Goal: Check status: Check status

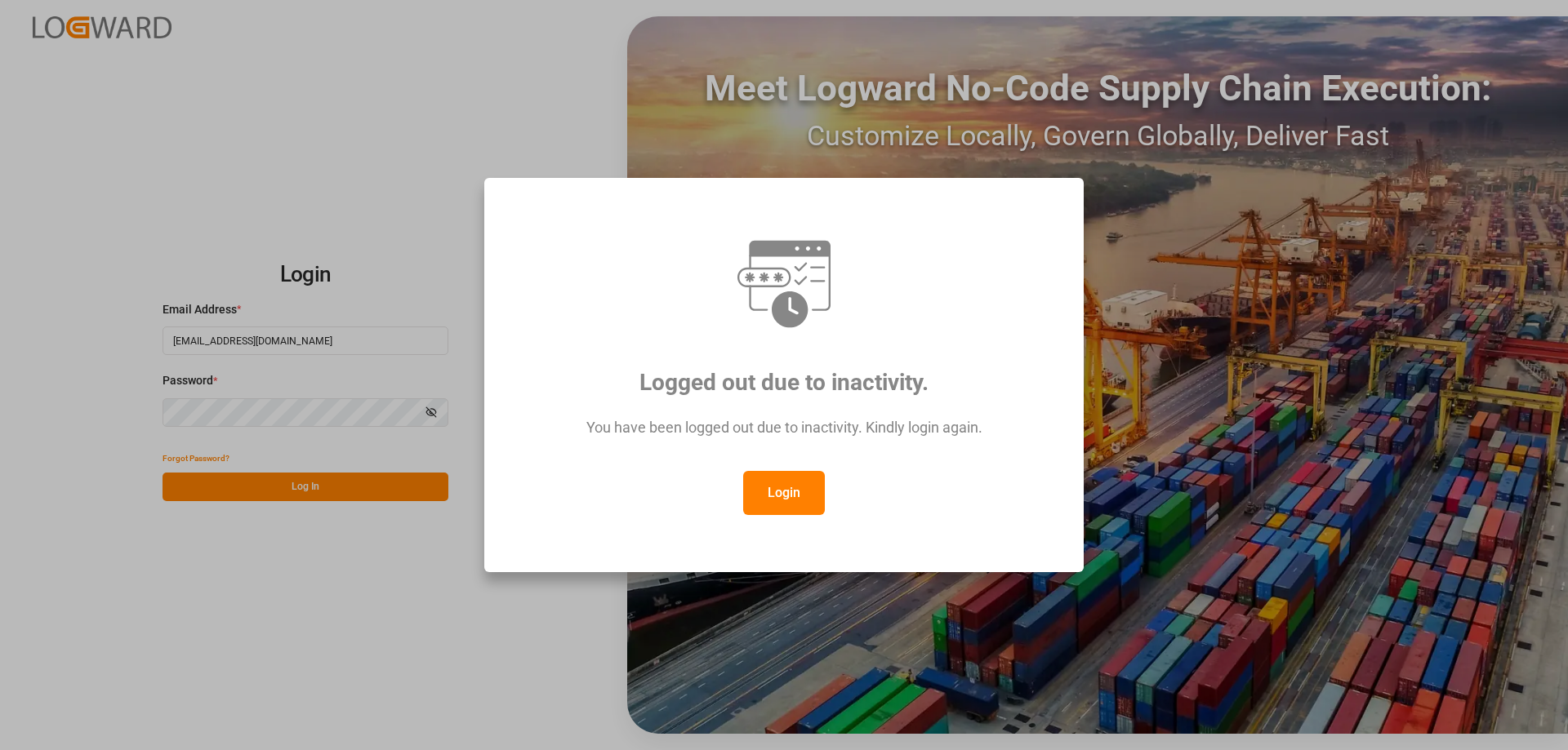
click at [779, 484] on button "Login" at bounding box center [783, 492] width 81 height 44
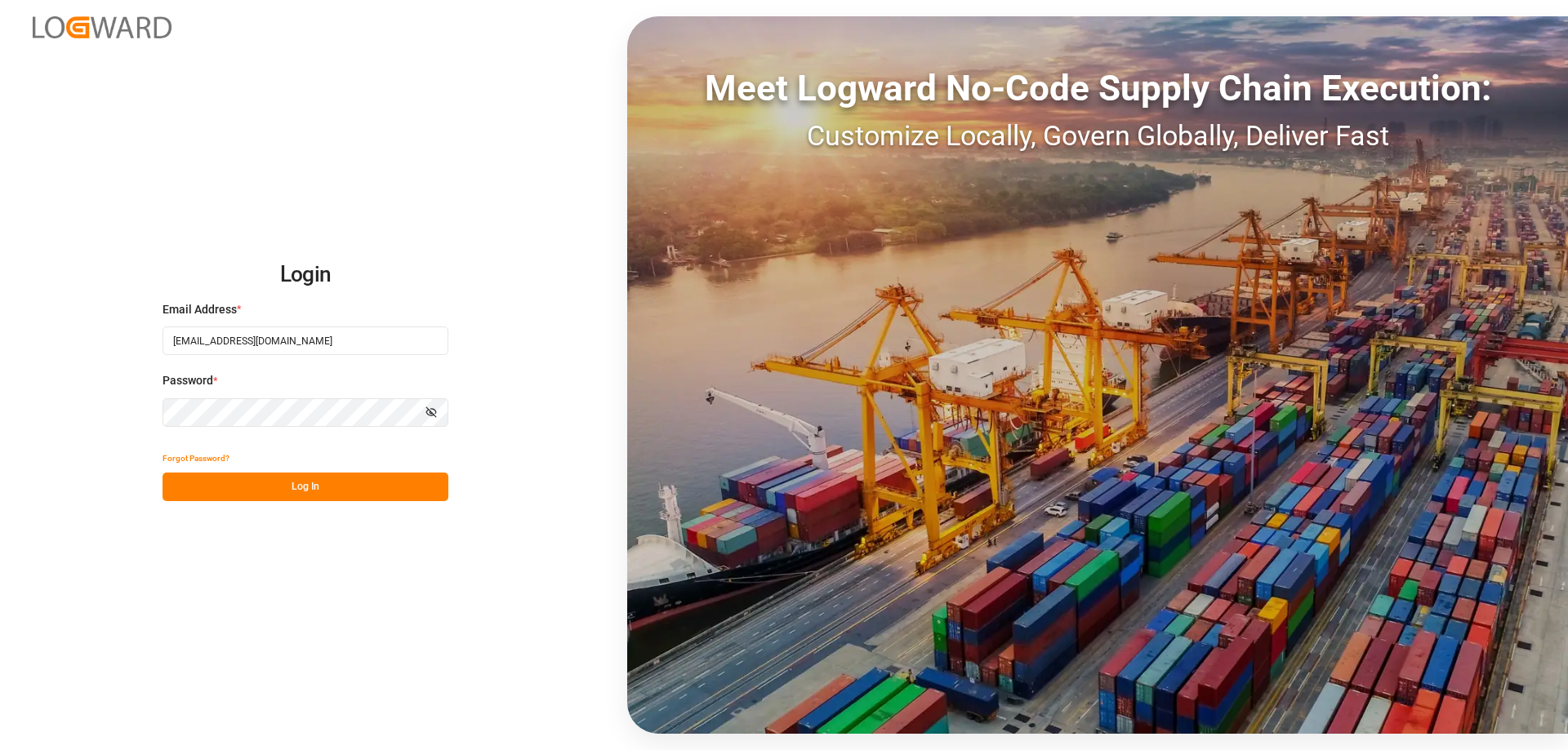
click at [345, 494] on button "Log In" at bounding box center [305, 487] width 285 height 29
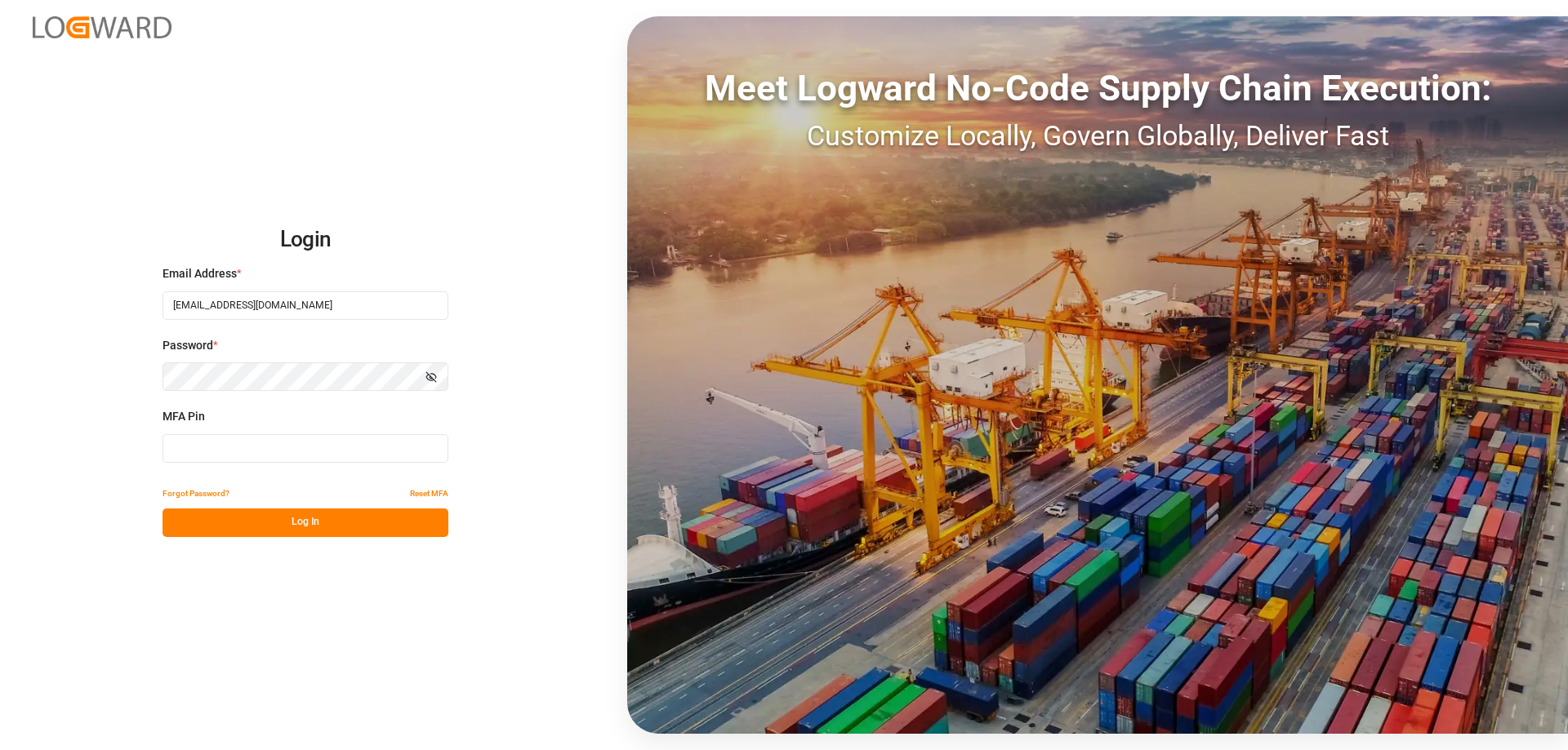
click at [277, 444] on input at bounding box center [305, 448] width 285 height 29
type input "547767"
click at [316, 524] on button "Log In" at bounding box center [305, 523] width 285 height 29
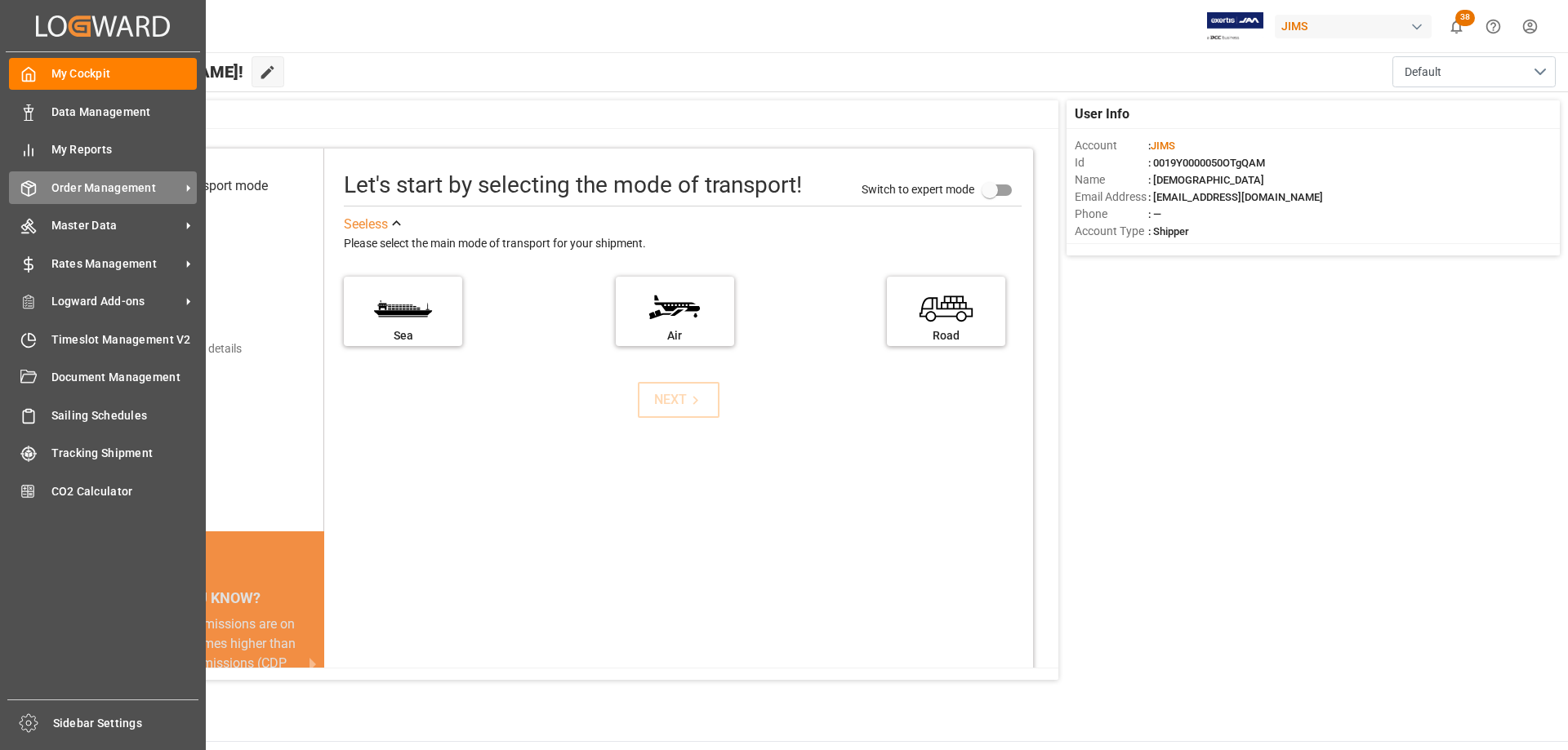
click at [64, 186] on span "Order Management" at bounding box center [115, 188] width 129 height 17
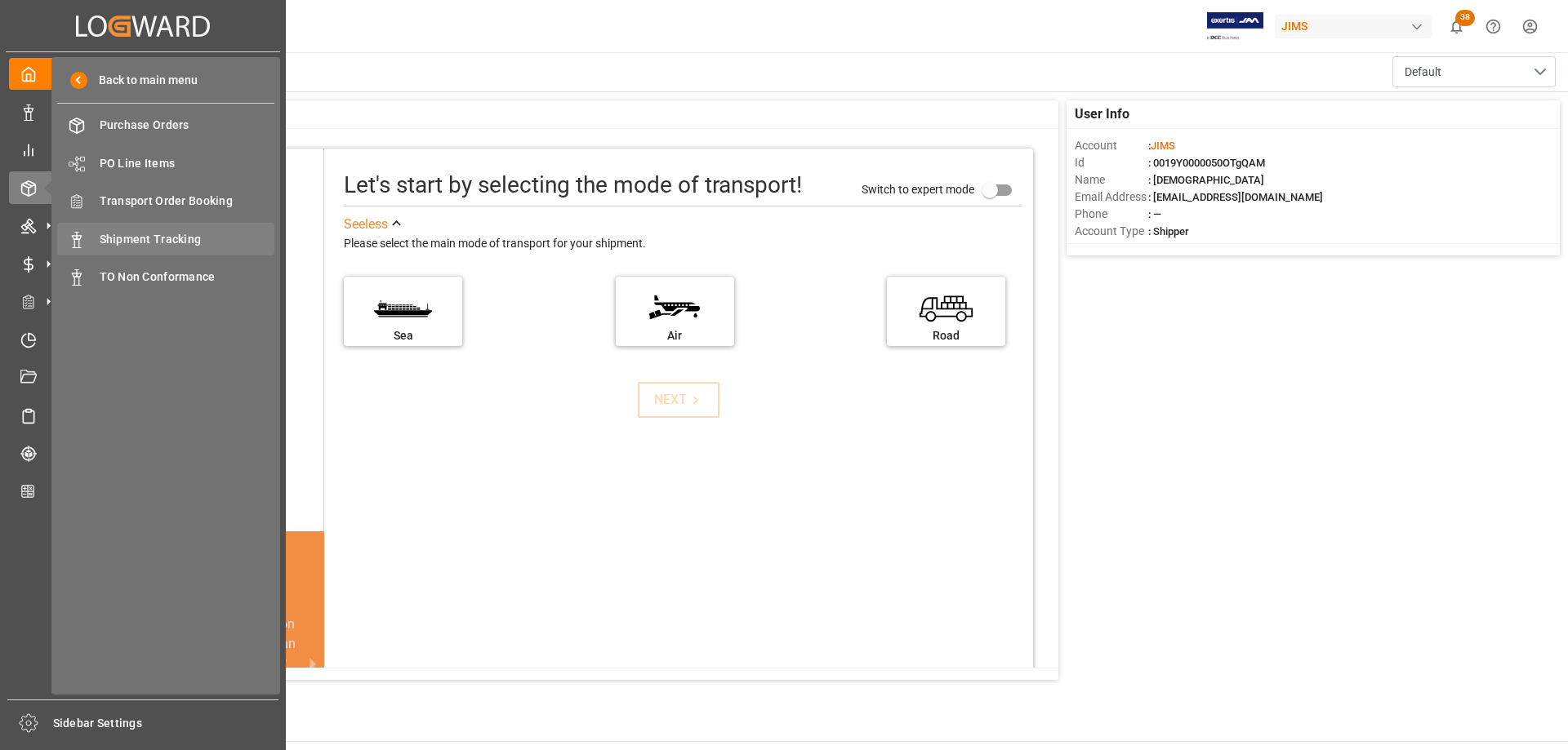
click at [144, 239] on span "Shipment Tracking" at bounding box center [187, 239] width 175 height 17
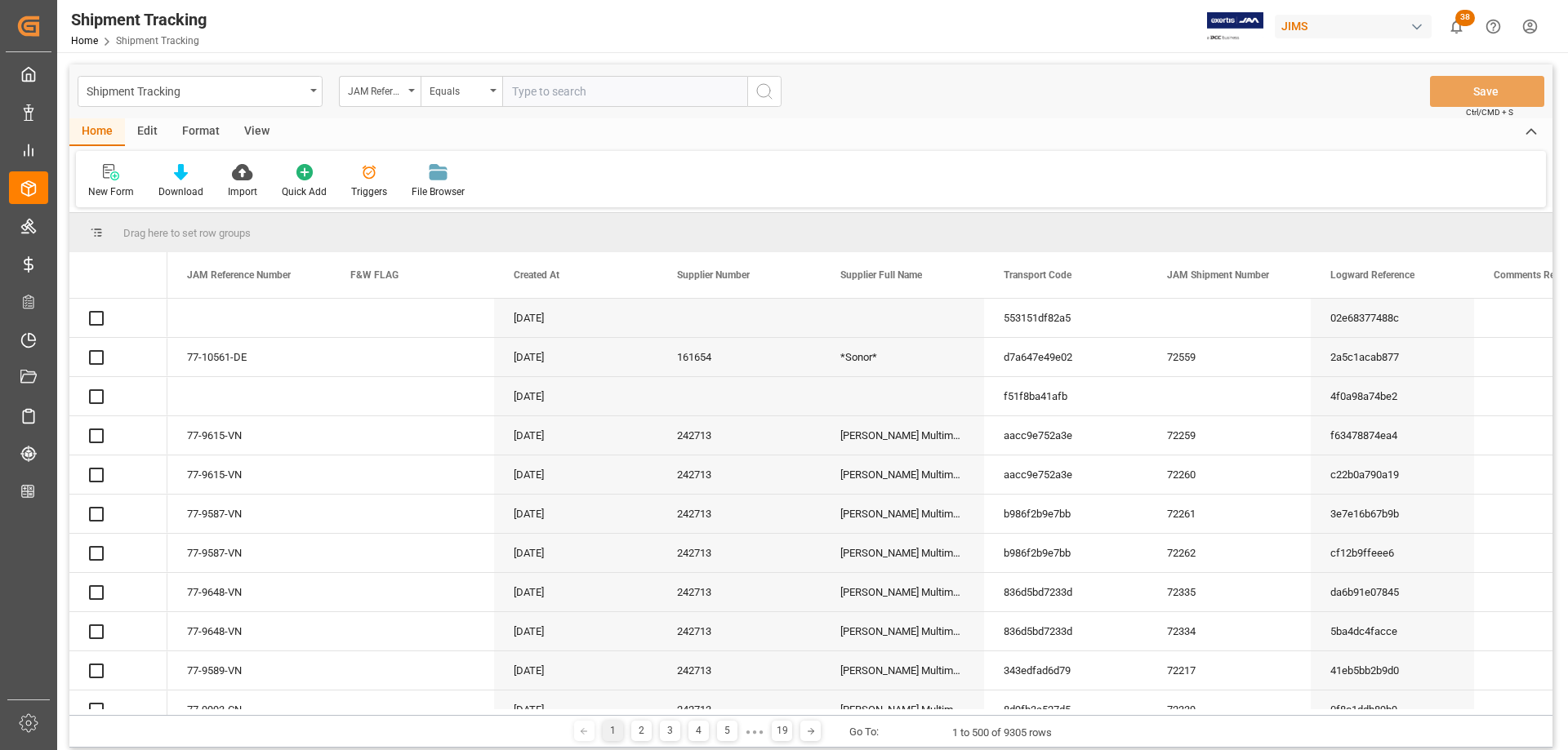
click at [524, 89] on input "text" at bounding box center [625, 91] width 245 height 31
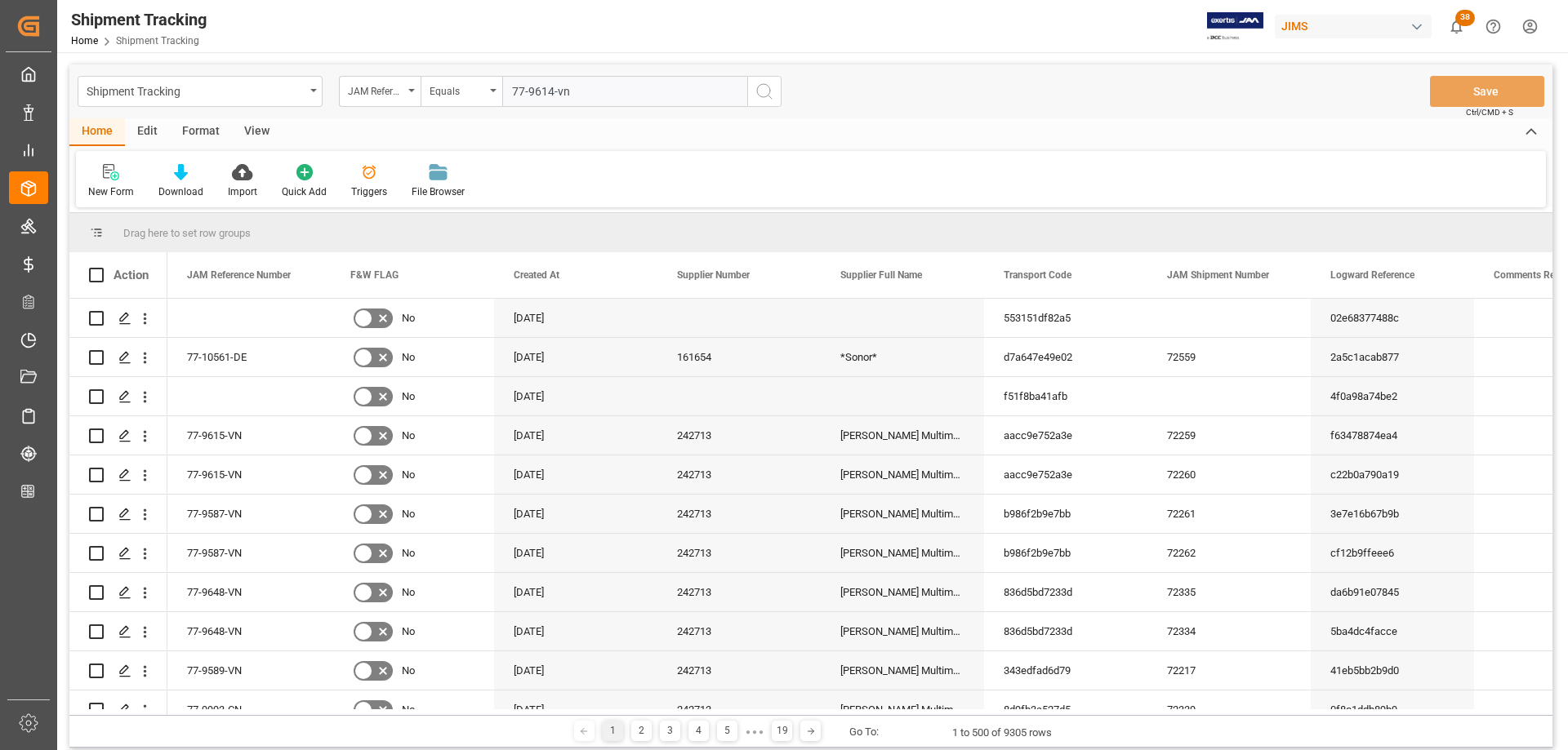
type input "77-9614-vn"
click at [760, 92] on icon "search button" at bounding box center [764, 91] width 20 height 20
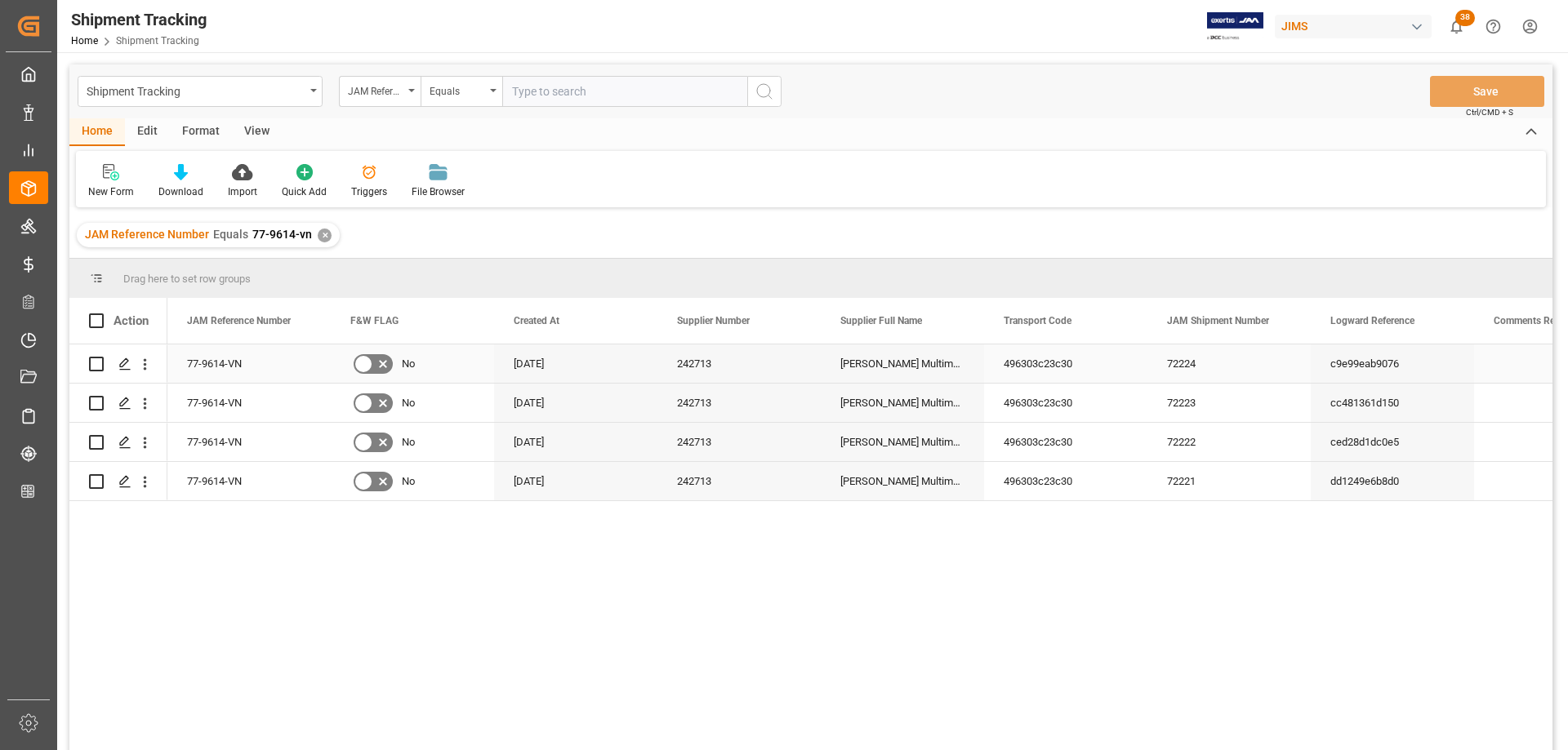
click at [242, 364] on div "77-9614-VN" at bounding box center [249, 363] width 163 height 38
click at [223, 408] on div "77-9614-VN" at bounding box center [249, 403] width 163 height 38
click at [217, 449] on div "77-9614-VN" at bounding box center [249, 442] width 163 height 38
click at [216, 492] on div "77-9614-VN" at bounding box center [249, 481] width 163 height 38
click at [632, 320] on span at bounding box center [630, 320] width 14 height 14
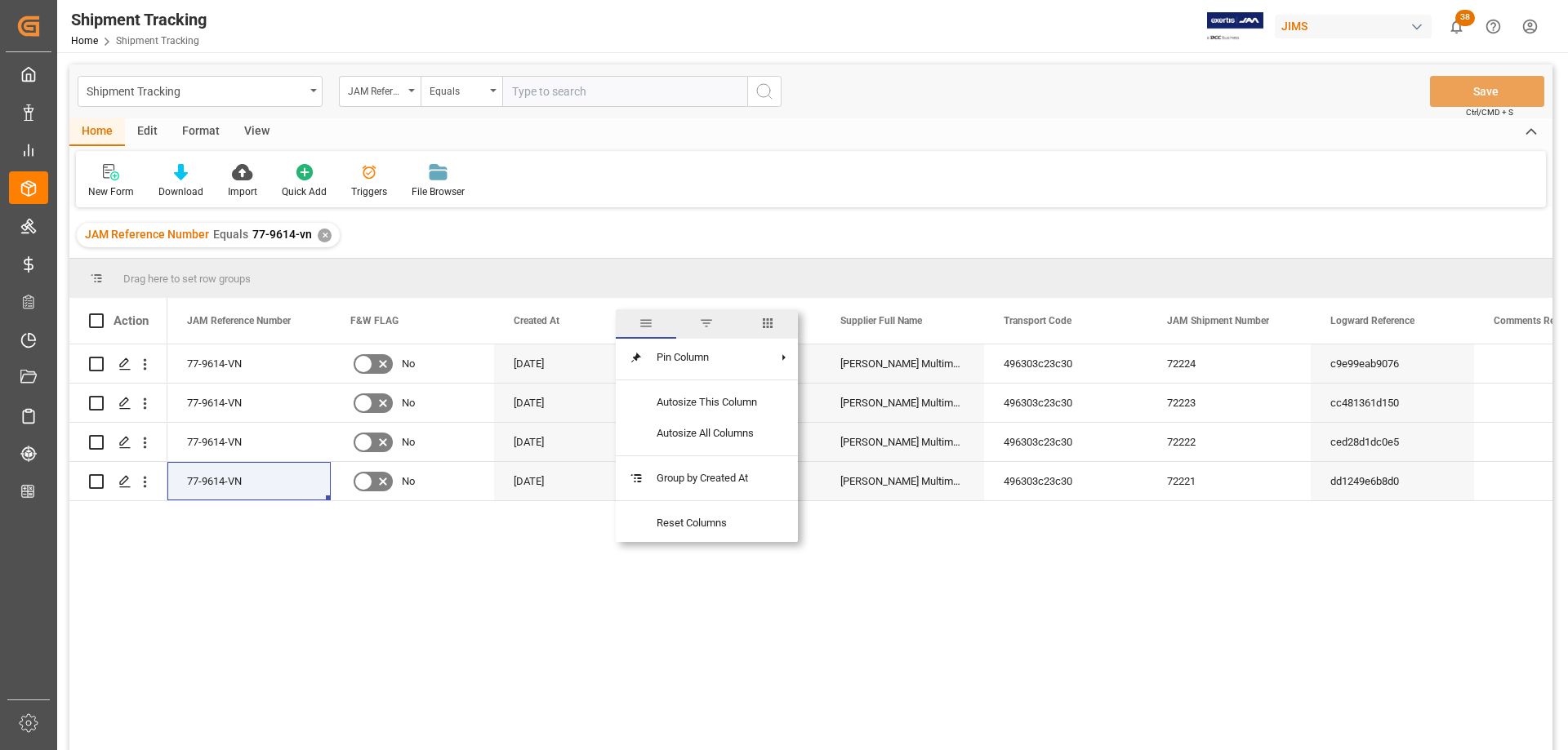
click at [779, 319] on span "columns" at bounding box center [768, 324] width 61 height 30
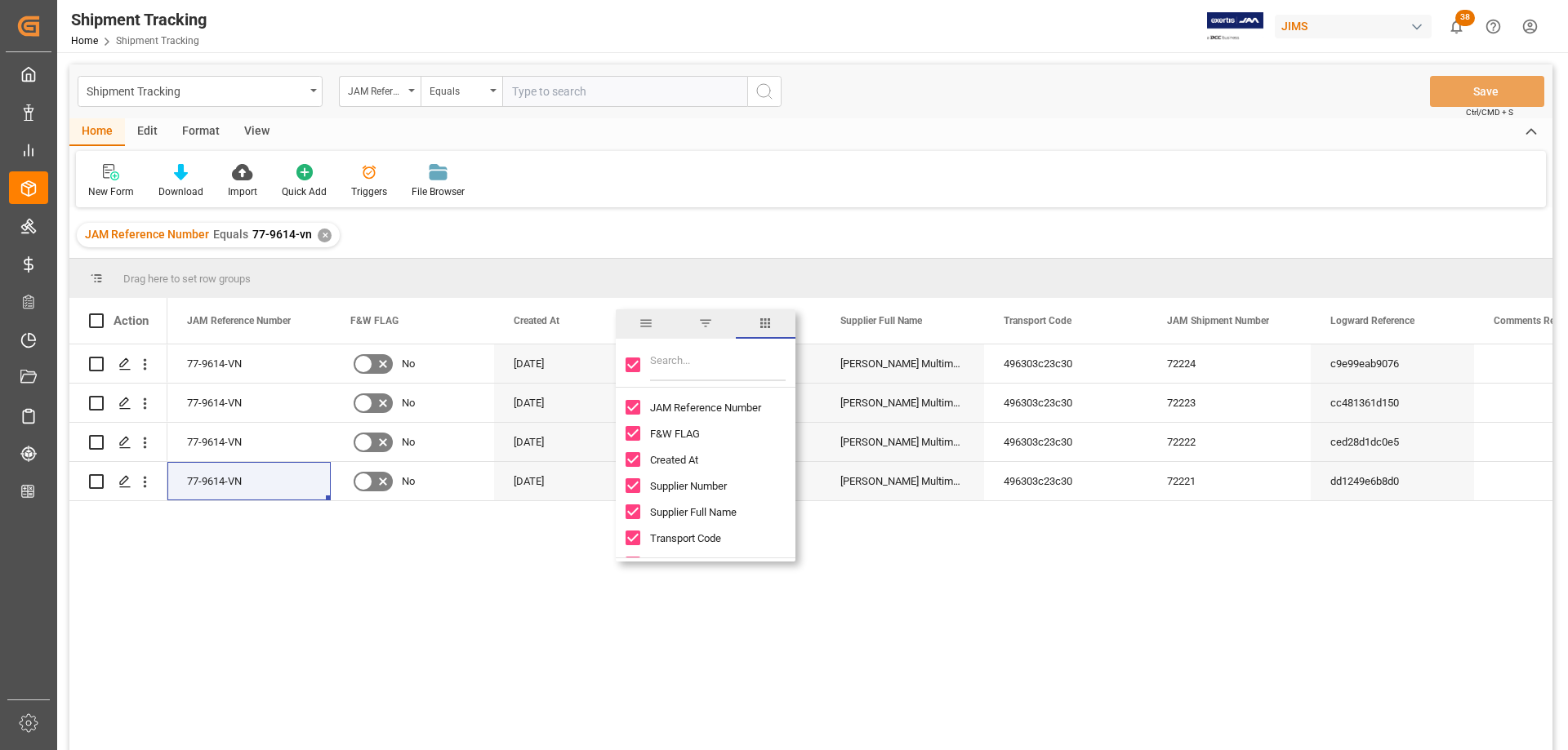
click at [633, 366] on input "Toggle Select All Columns" at bounding box center [633, 365] width 14 height 14
checkbox input "false"
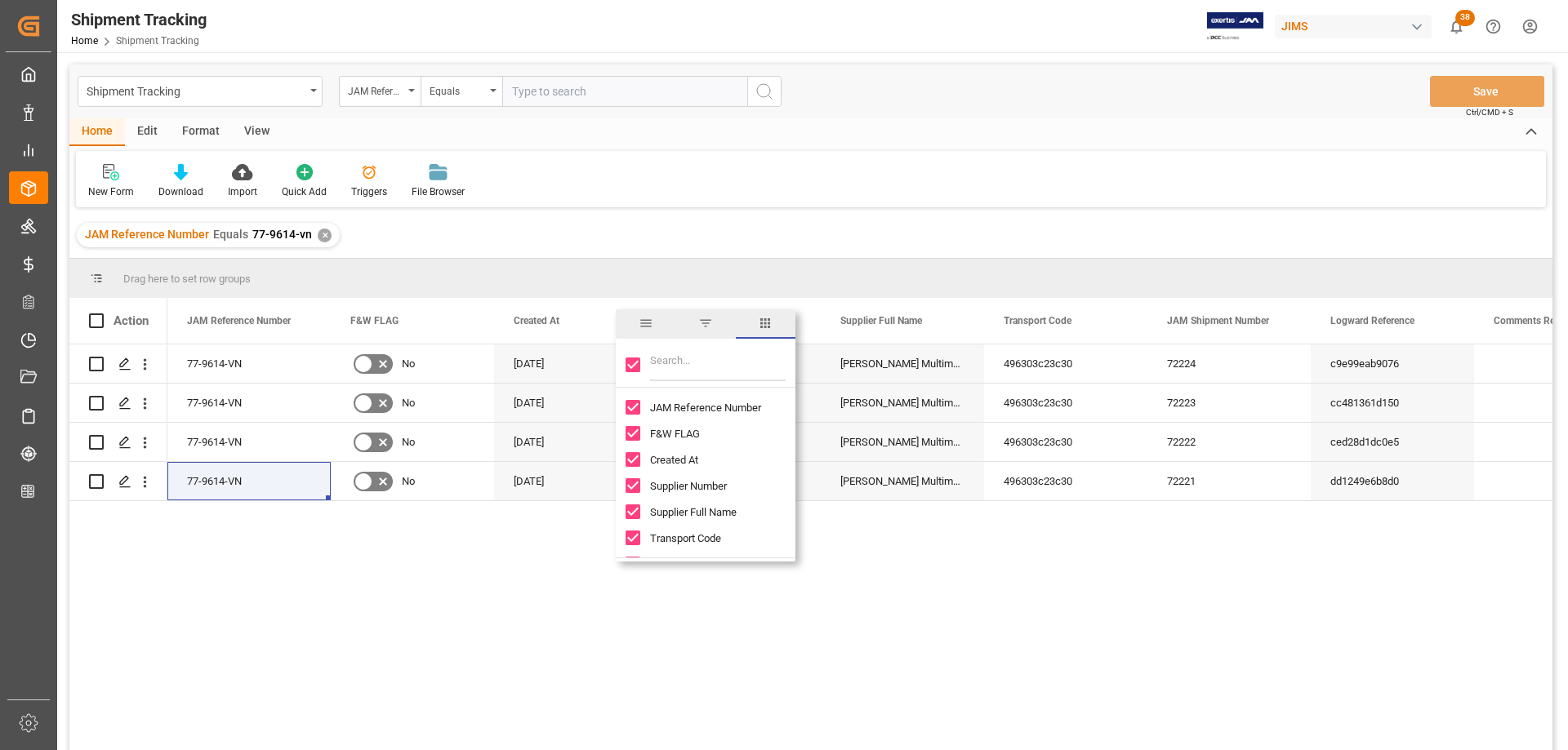
checkbox input "false"
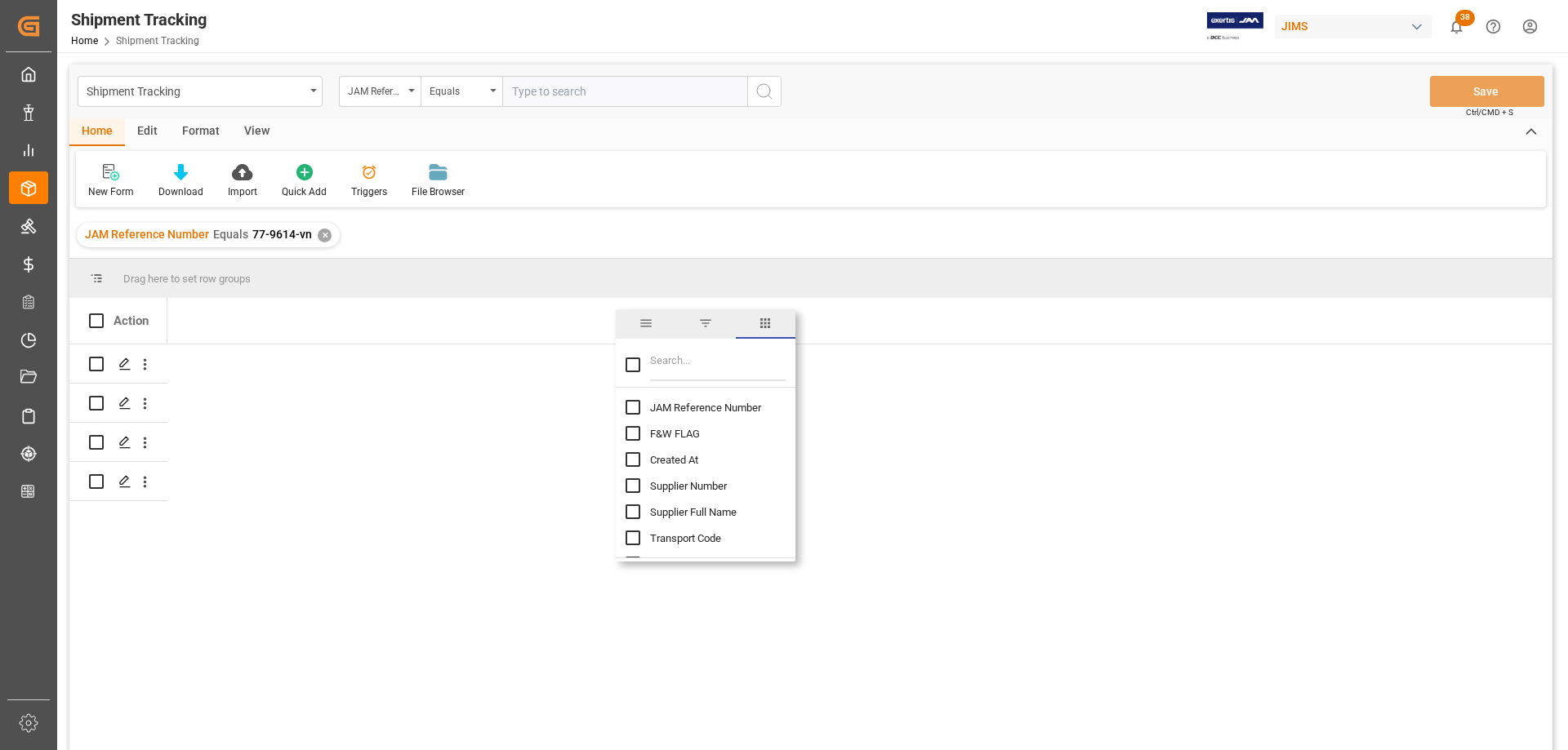
click at [631, 404] on input "JAM Reference Number column toggle visibility (hidden)" at bounding box center [633, 407] width 14 height 14
checkbox input "true"
checkbox input "false"
click at [706, 363] on input "Filter Columns Input" at bounding box center [717, 365] width 135 height 32
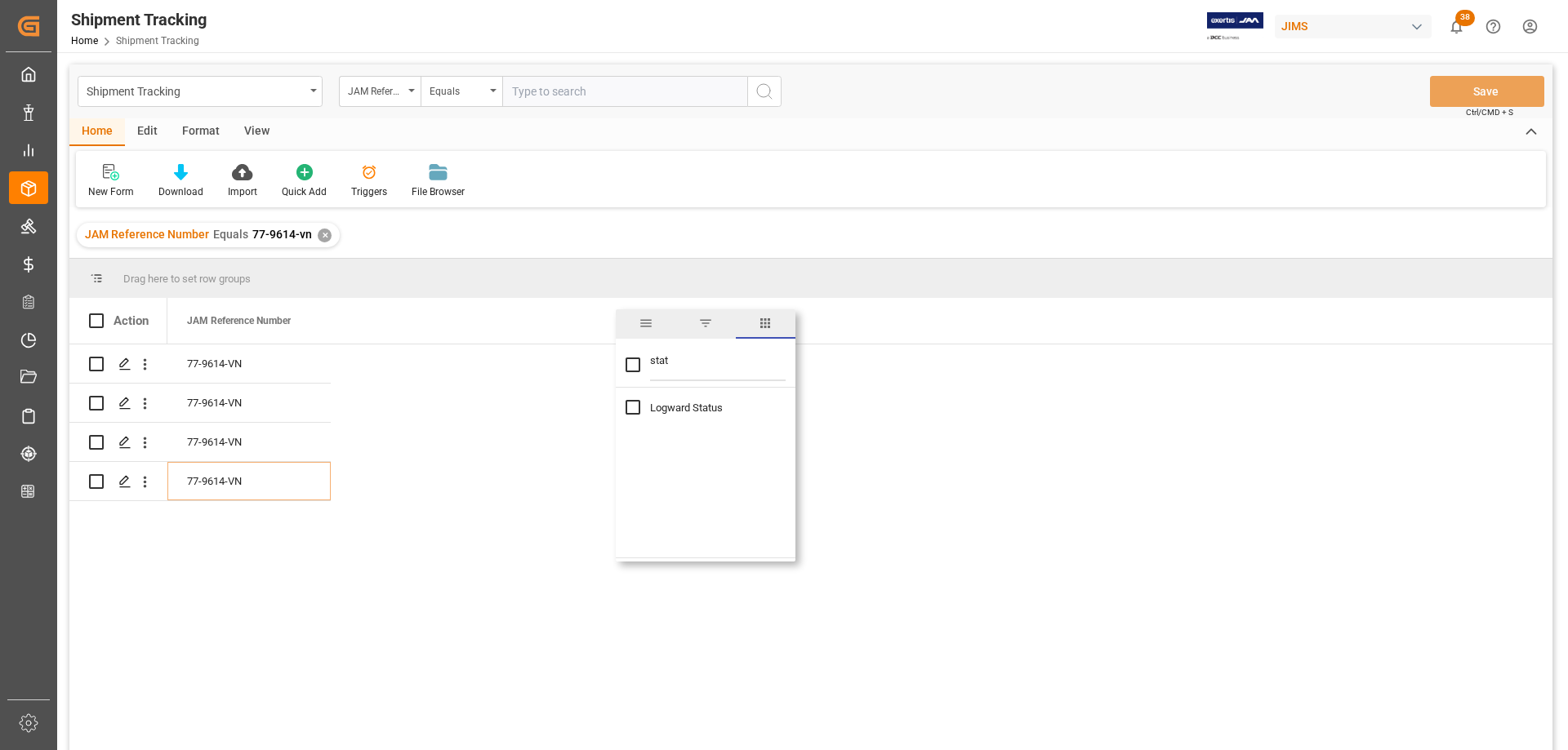
type input "stat"
click at [632, 412] on input "Logward Status column toggle visibility (hidden)" at bounding box center [633, 407] width 14 height 14
checkbox input "true"
drag, startPoint x: 669, startPoint y: 363, endPoint x: 647, endPoint y: 363, distance: 22.0
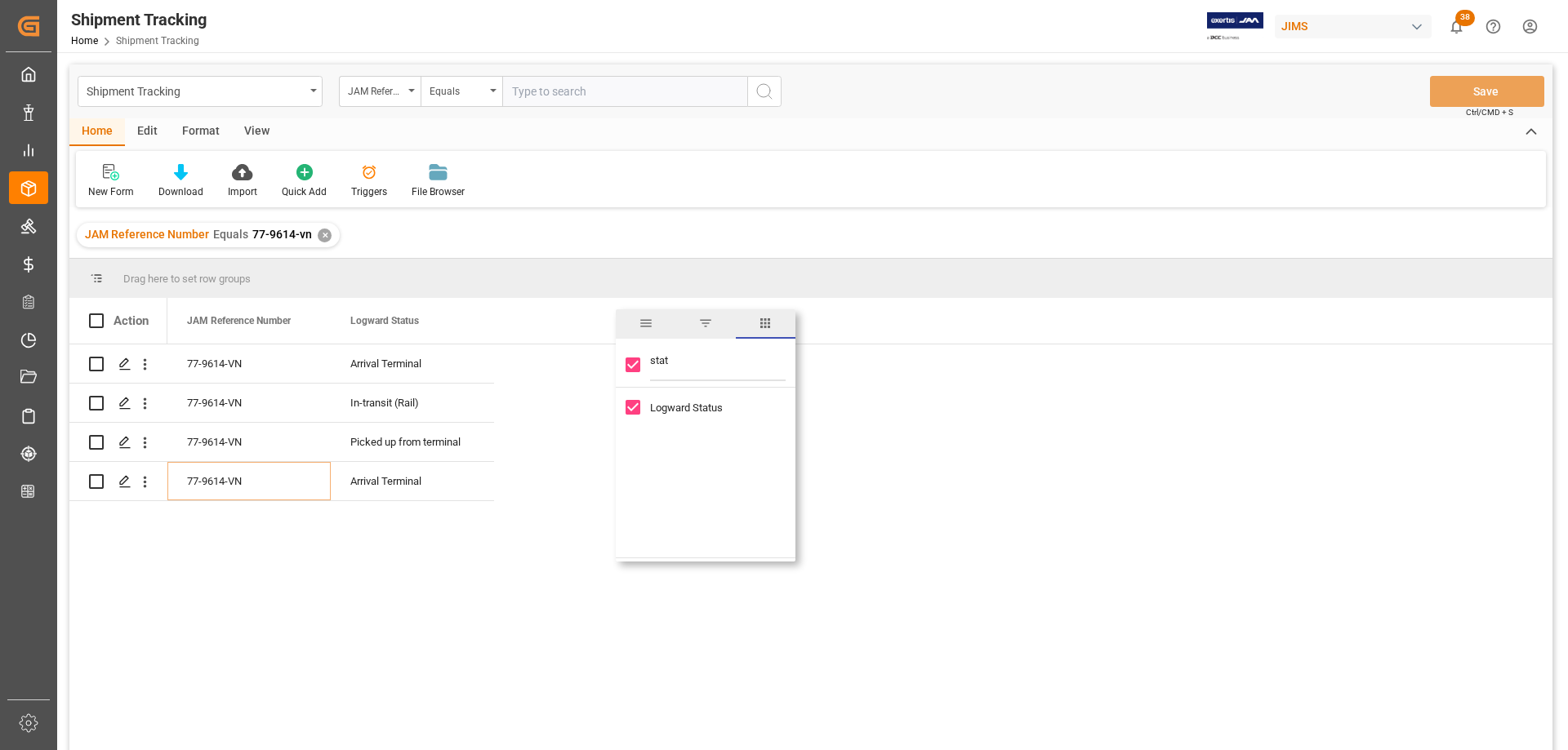
click at [647, 363] on div "stat" at bounding box center [705, 364] width 180 height 46
type input "a"
checkbox input "false"
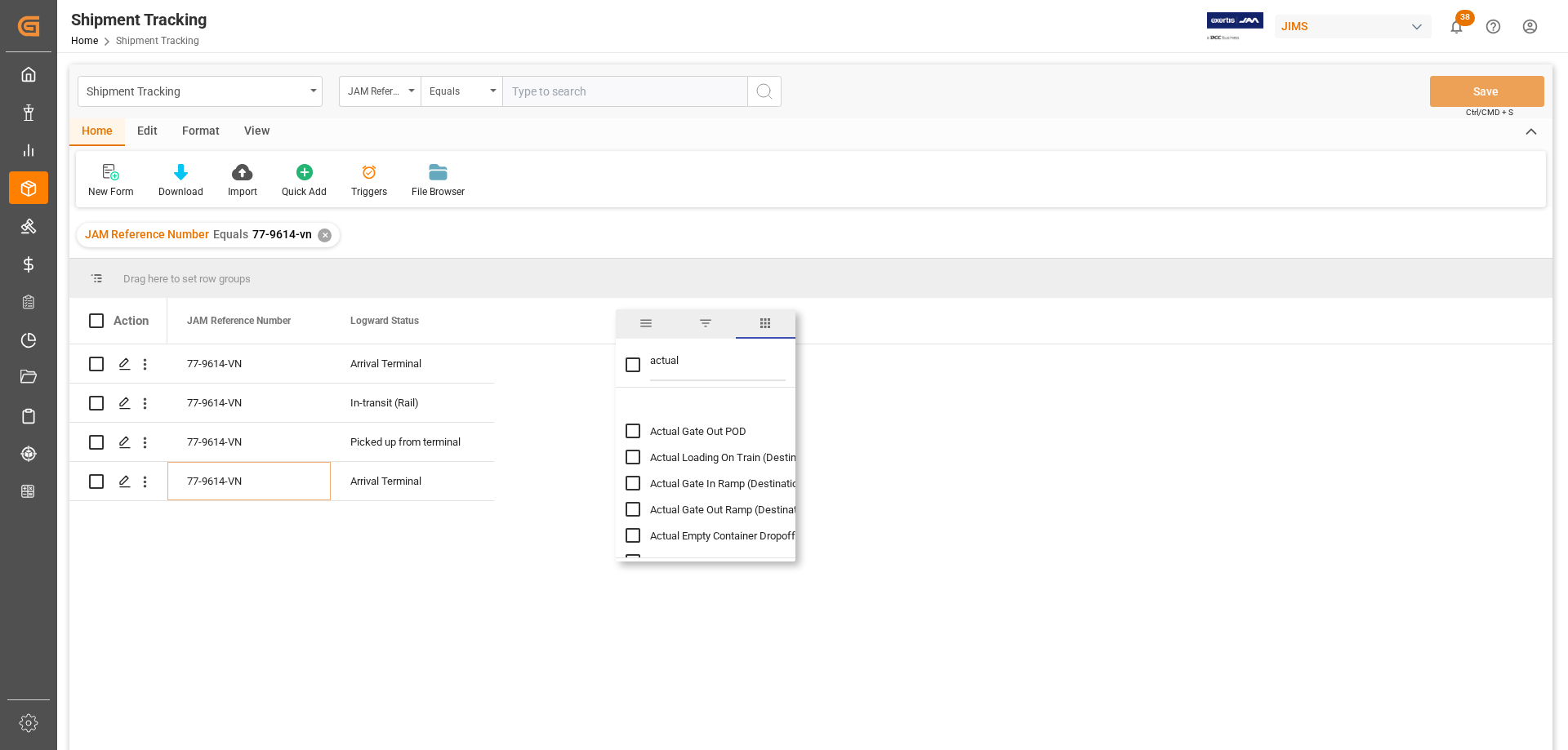
scroll to position [81, 0]
type input "actual"
click at [632, 484] on input "Actual Gate Out Ramp (Destination) column toggle visibility (hidden)" at bounding box center [633, 482] width 14 height 14
checkbox input "true"
checkbox input "false"
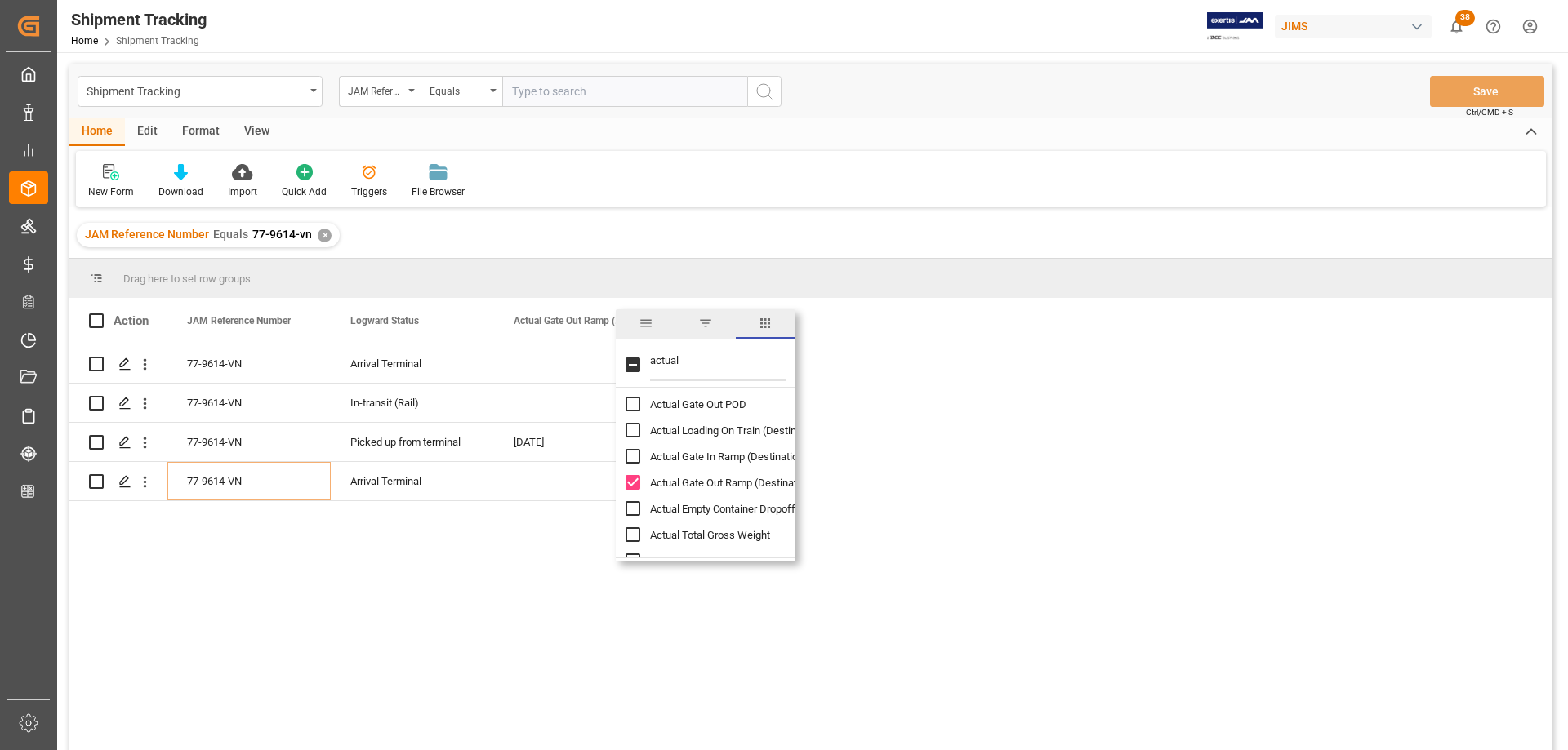
click at [892, 124] on div "Home Edit Format View" at bounding box center [811, 132] width 1483 height 28
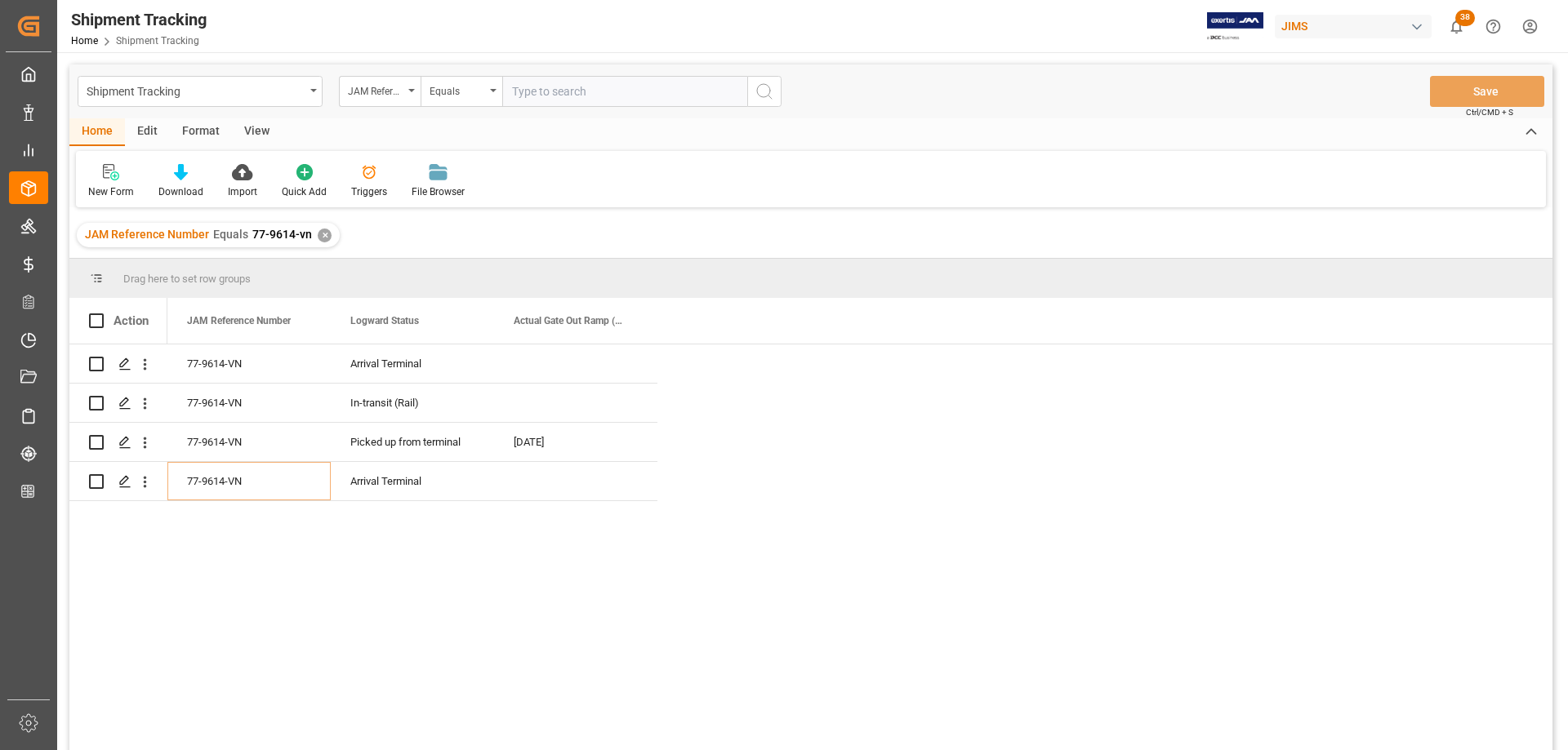
click at [324, 235] on div "✕" at bounding box center [325, 235] width 14 height 14
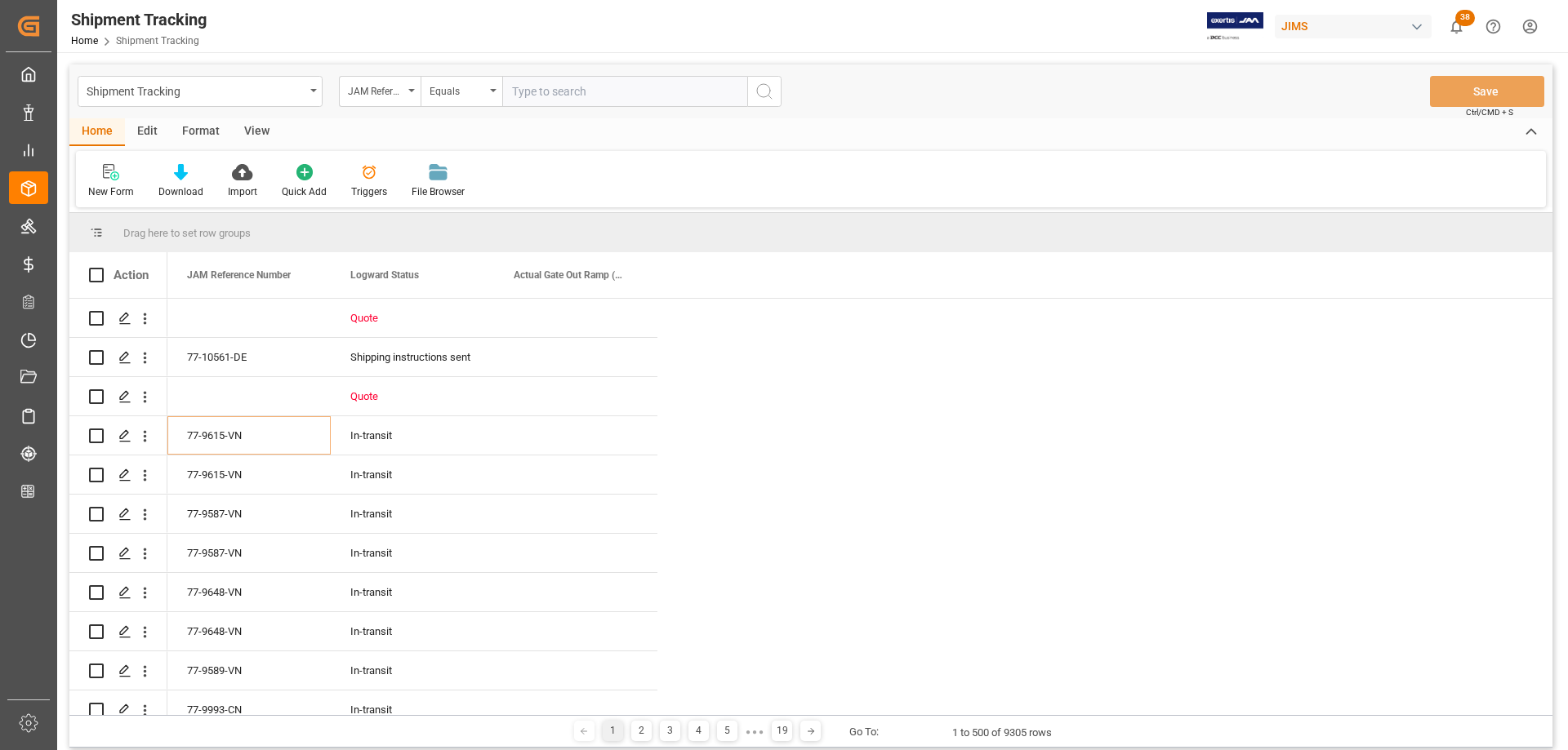
click at [540, 82] on input "text" at bounding box center [625, 91] width 245 height 31
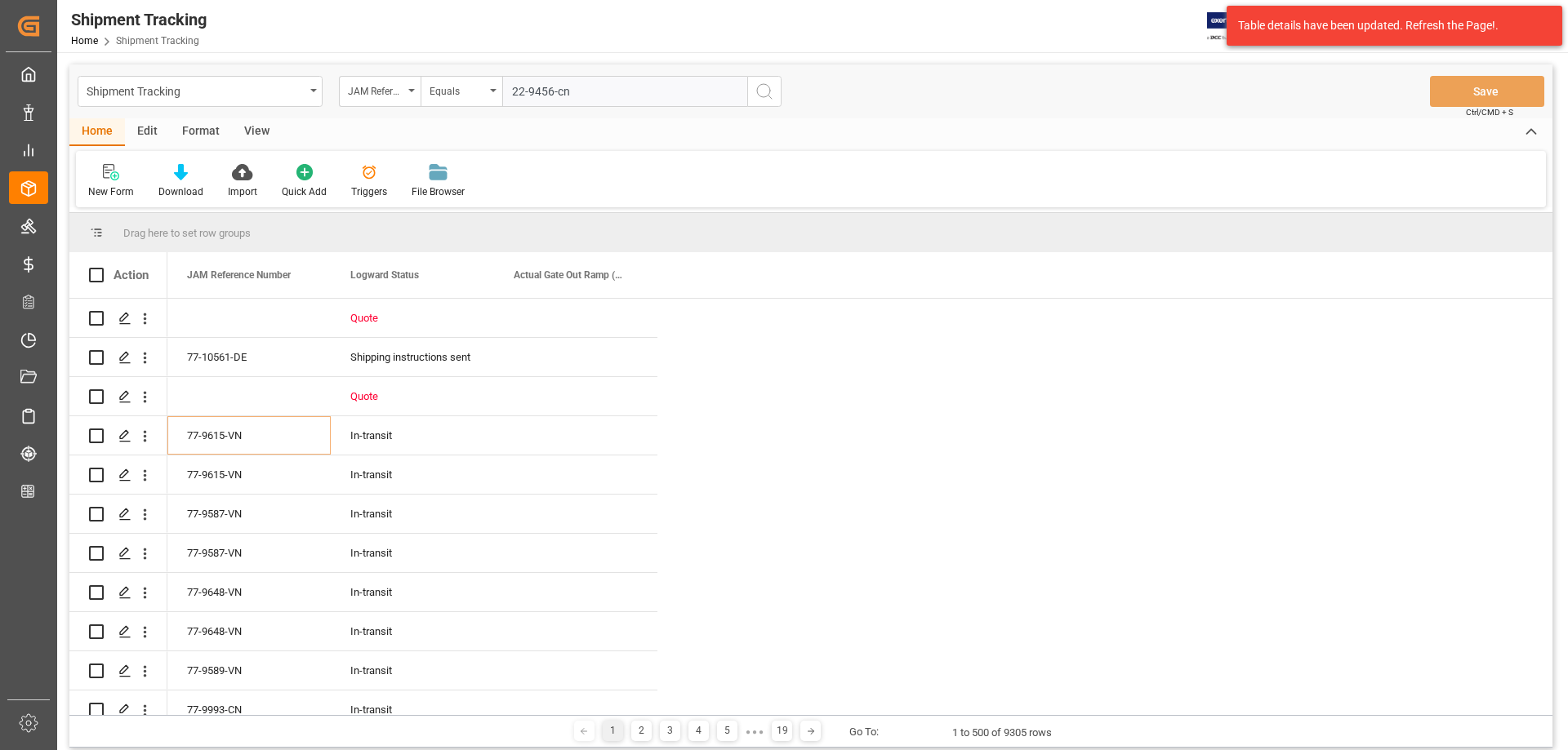
type input "22-9456-cn"
click at [763, 92] on icon "search button" at bounding box center [764, 91] width 20 height 20
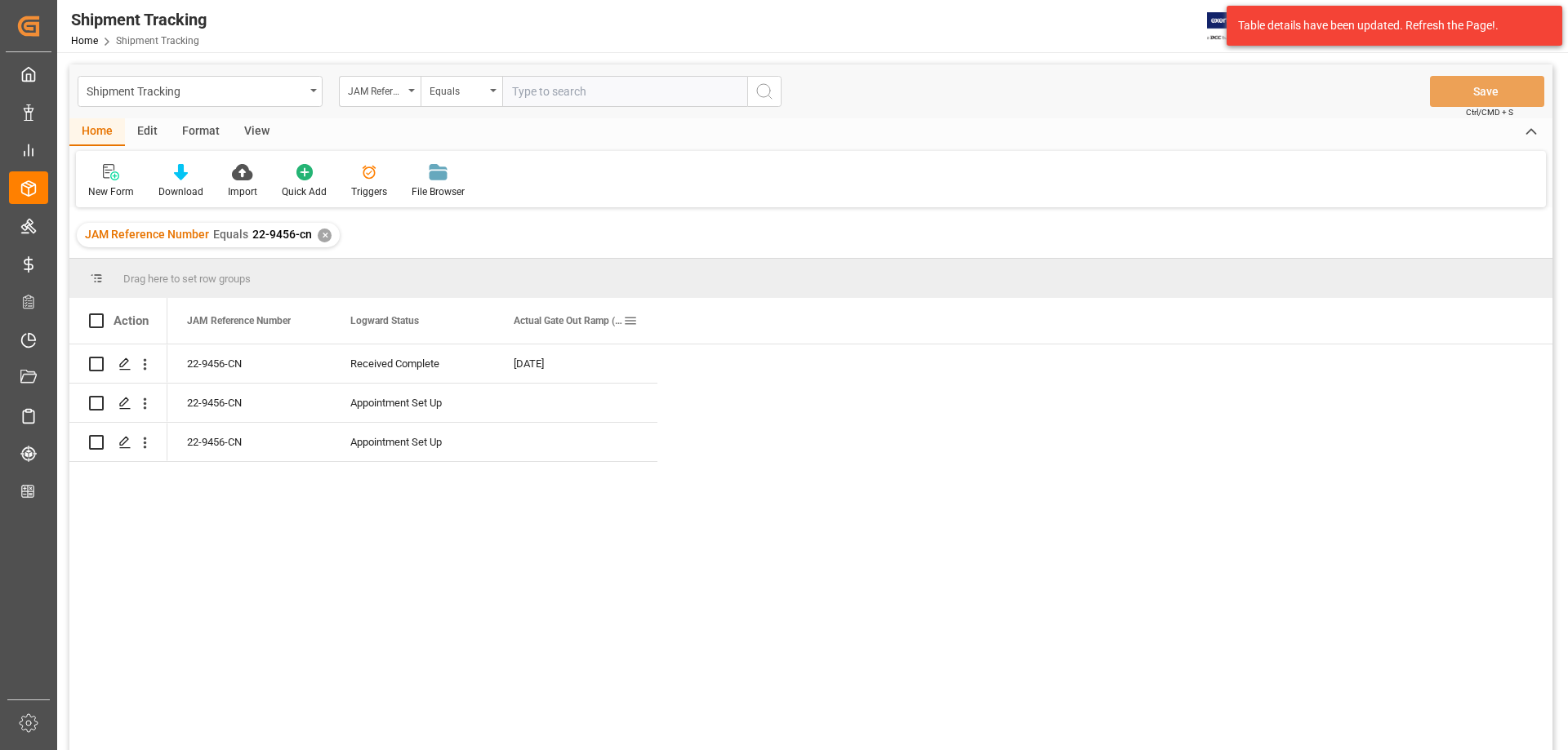
click at [632, 320] on span at bounding box center [630, 320] width 14 height 14
click at [815, 219] on div "JAM Reference Number Equals 22-9456-cn ✕" at bounding box center [811, 234] width 1483 height 46
